Goal: Find specific page/section: Locate item on page

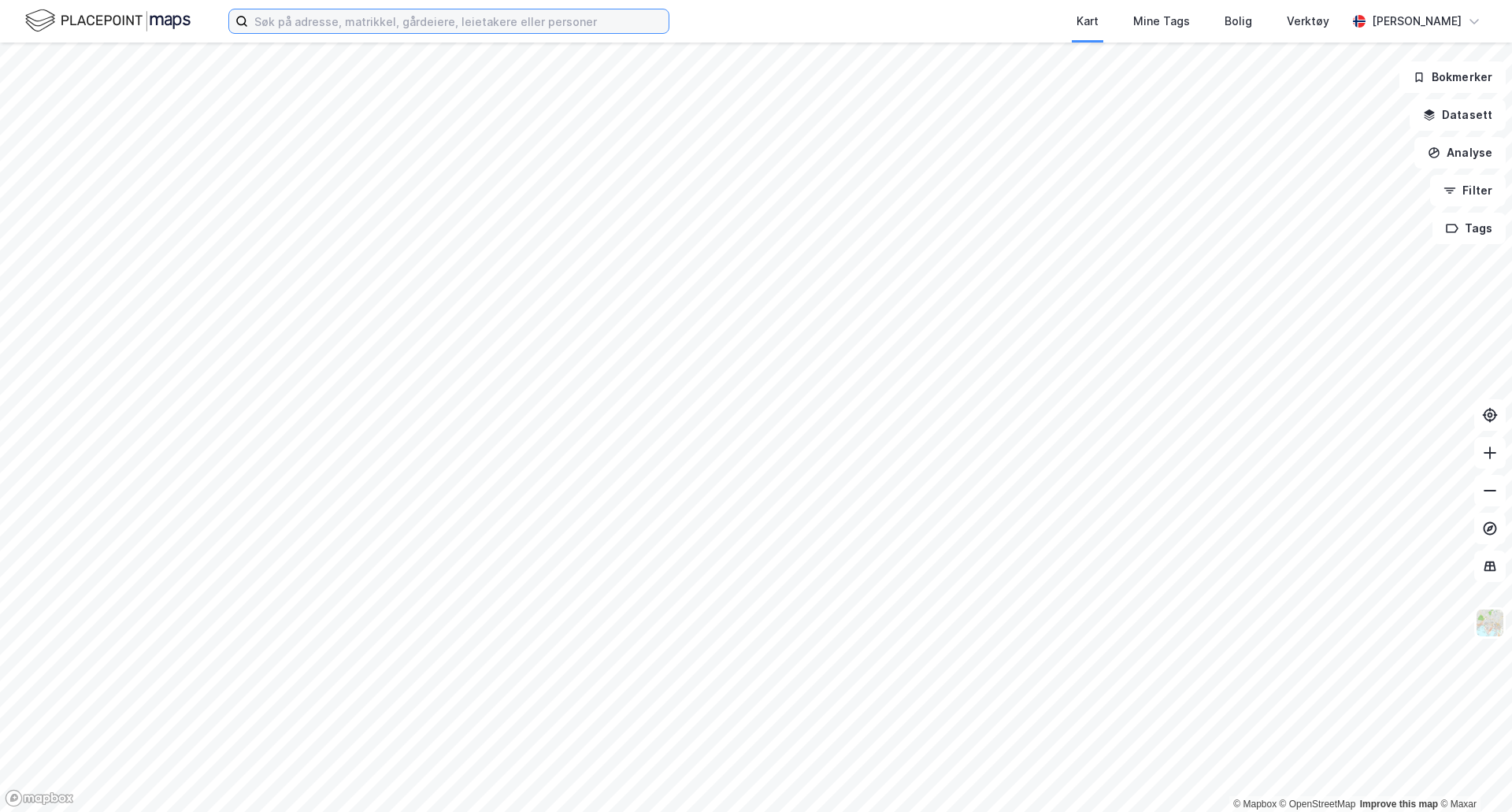
click at [384, 21] on input at bounding box center [458, 21] width 421 height 24
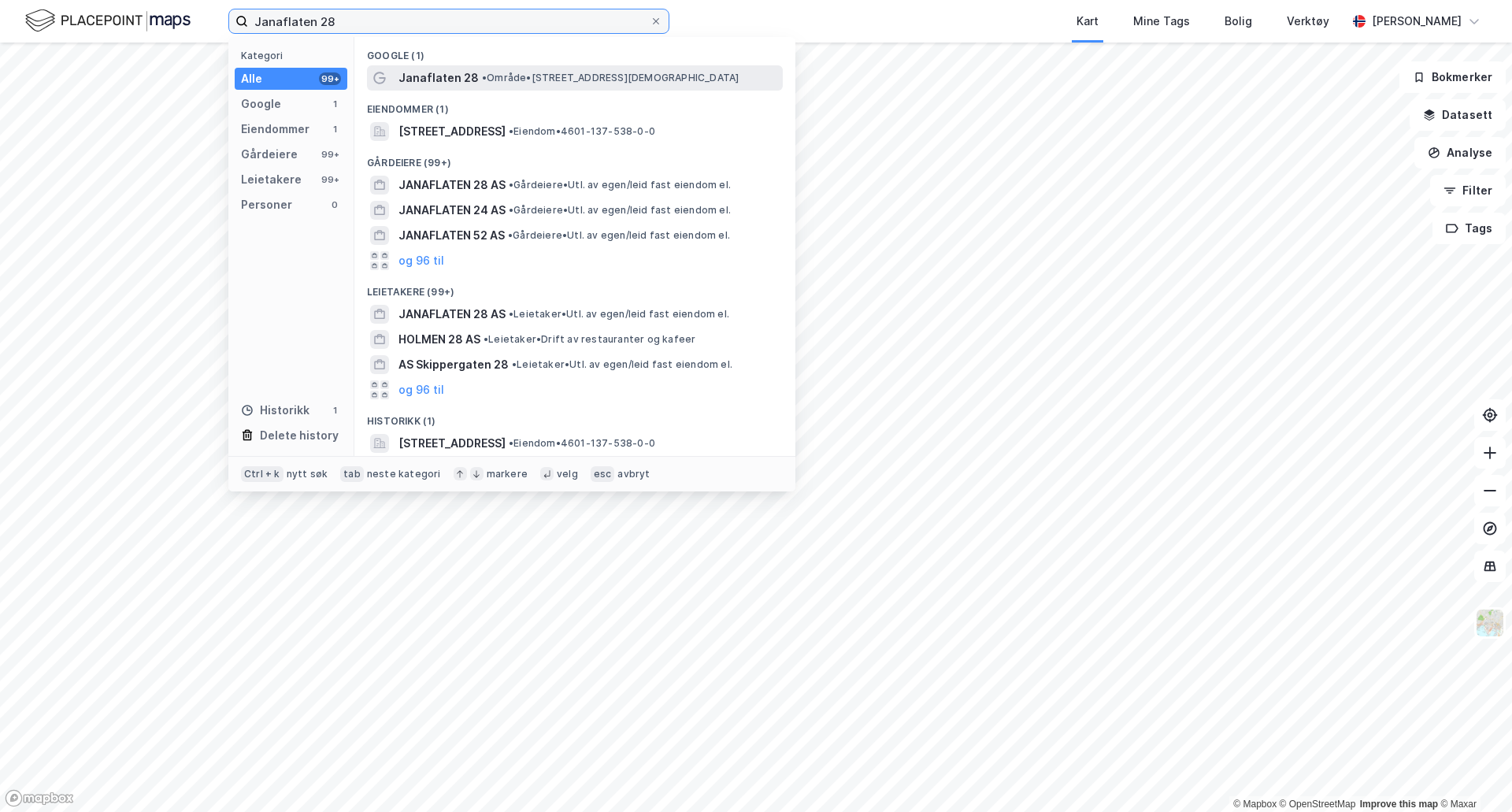
type input "Janaflaten 28"
click at [482, 79] on span "•" at bounding box center [484, 78] width 5 height 12
